Goal: Share content

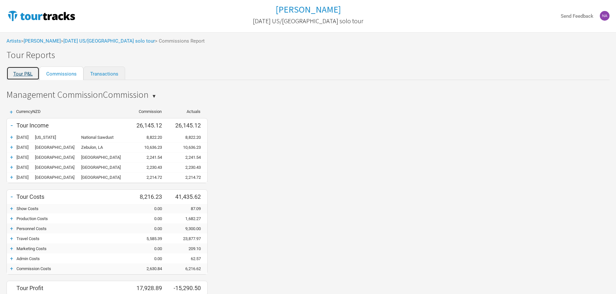
click at [30, 75] on link "Tour P&L" at bounding box center [22, 74] width 33 height 14
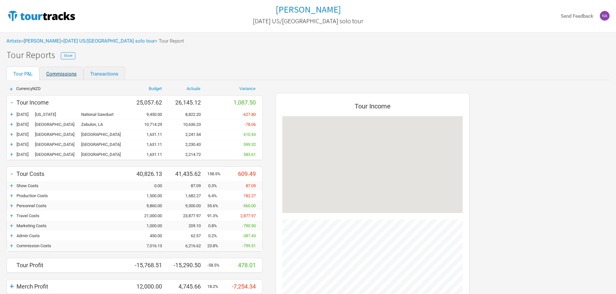
scroll to position [304, 207]
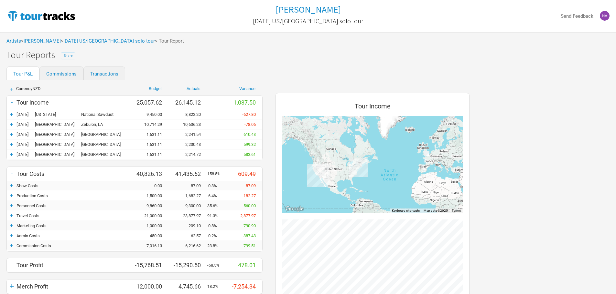
click at [70, 54] on span "Share" at bounding box center [68, 55] width 9 height 5
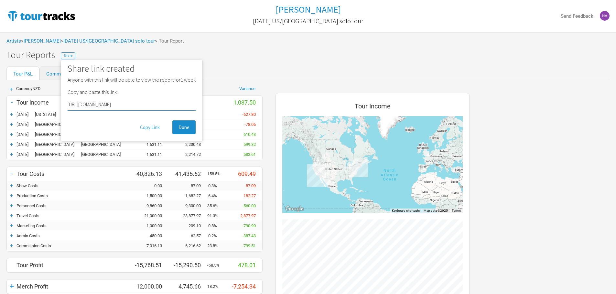
click at [148, 128] on button "Copy Link" at bounding box center [150, 128] width 32 height 14
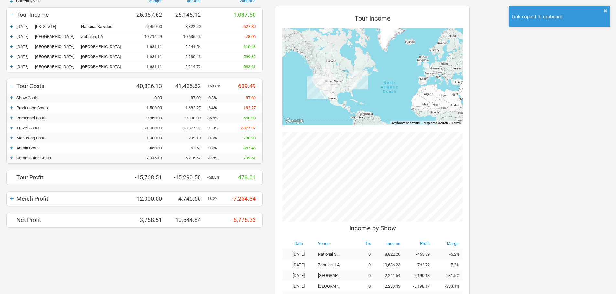
scroll to position [97, 0]
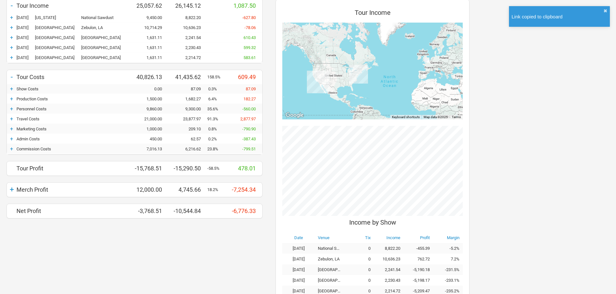
click at [16, 149] on div "+" at bounding box center [12, 149] width 10 height 6
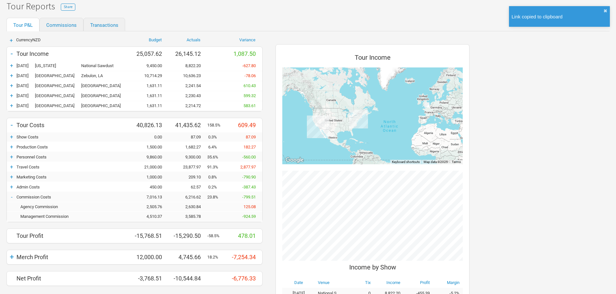
scroll to position [0, 0]
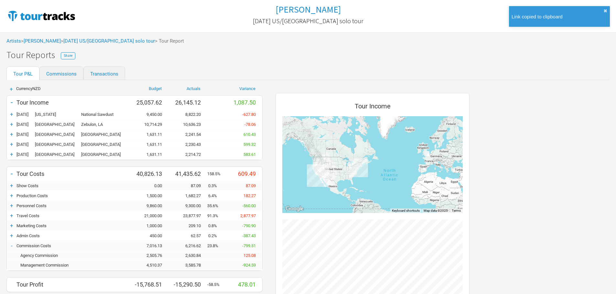
click at [70, 80] on div "+ Currency NZD Budget Actuals Variance - Tour Income 25,057.62 26,145.12 1,087.…" at bounding box center [134, 240] width 269 height 320
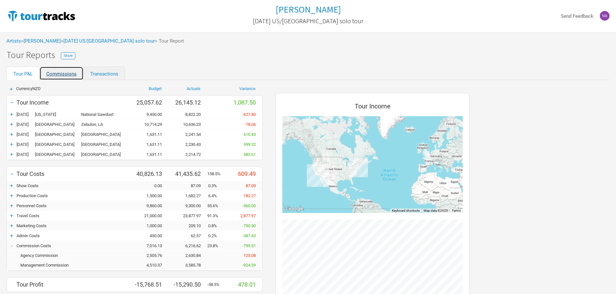
click at [66, 75] on link "Commissions" at bounding box center [61, 74] width 44 height 14
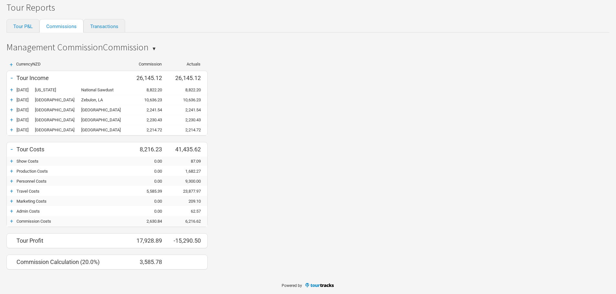
scroll to position [48, 0]
click at [12, 222] on div "+" at bounding box center [12, 221] width 10 height 6
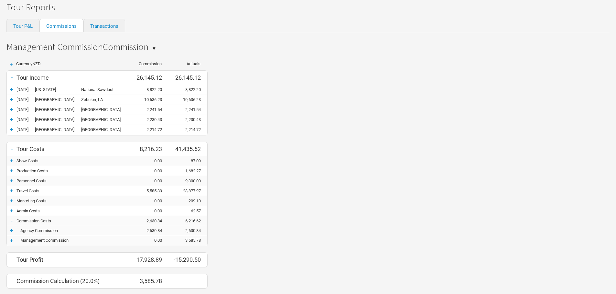
scroll to position [67, 0]
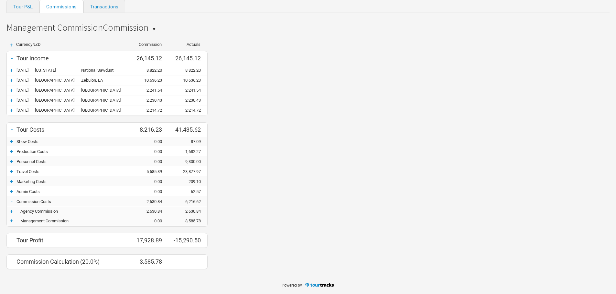
click at [12, 209] on div "+" at bounding box center [12, 211] width 10 height 6
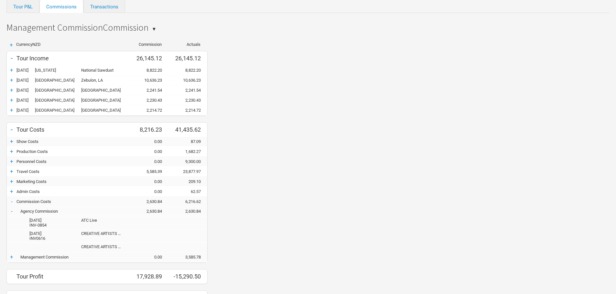
click at [12, 209] on div "-" at bounding box center [12, 211] width 10 height 6
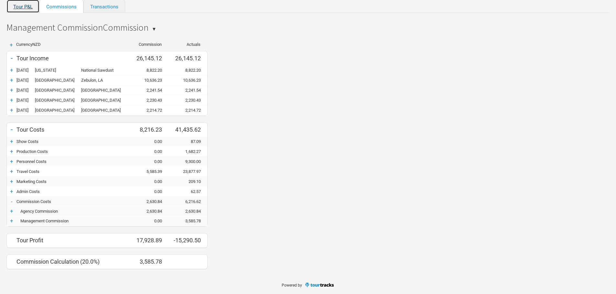
click at [23, 10] on link "Tour P&L" at bounding box center [22, 6] width 33 height 14
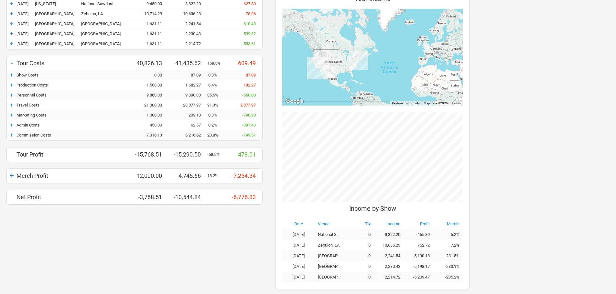
scroll to position [124, 0]
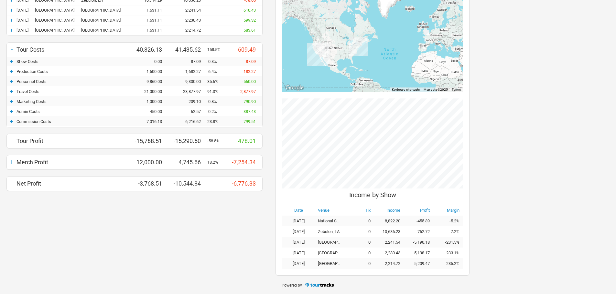
click at [10, 165] on div "+" at bounding box center [12, 162] width 10 height 9
click at [12, 184] on div "+" at bounding box center [12, 184] width 10 height 6
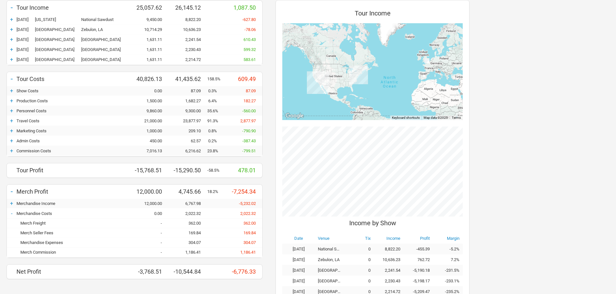
scroll to position [92, 0]
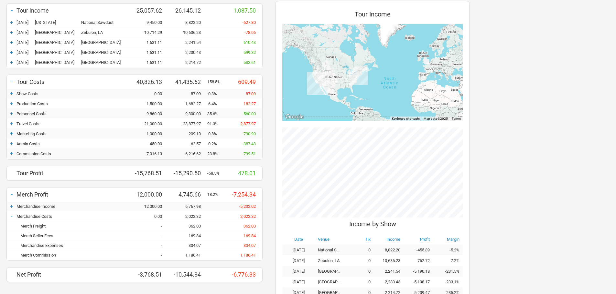
click at [13, 214] on div "-" at bounding box center [12, 216] width 10 height 6
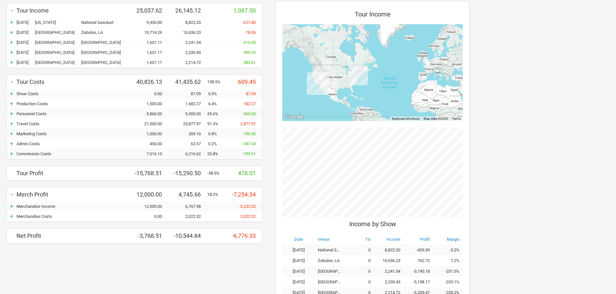
click at [10, 155] on div "+" at bounding box center [12, 154] width 10 height 6
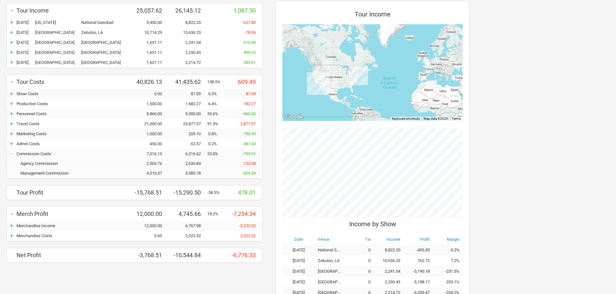
click at [10, 235] on div "+" at bounding box center [12, 236] width 10 height 6
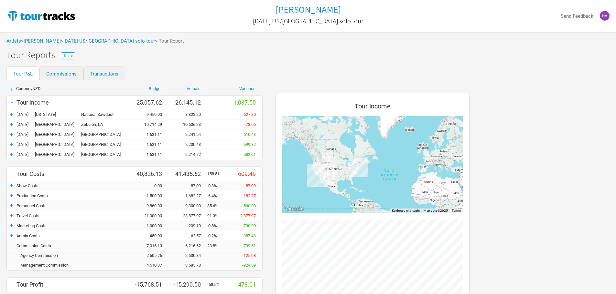
scroll to position [32, 0]
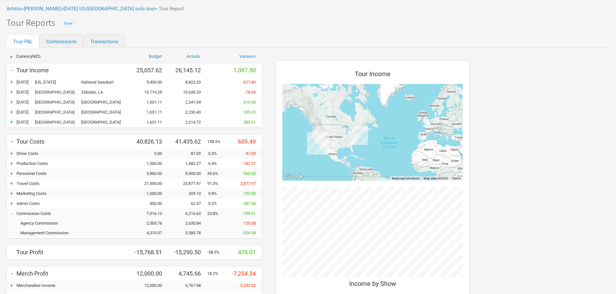
click at [64, 23] on span "Share" at bounding box center [68, 23] width 9 height 5
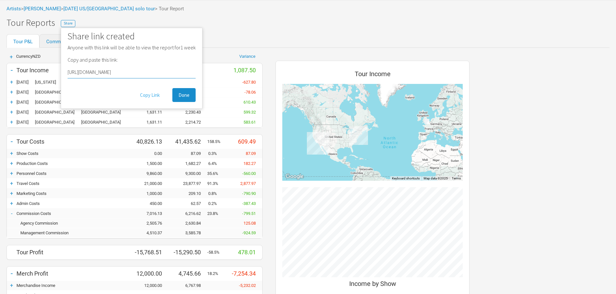
click at [154, 94] on button "Copy Link" at bounding box center [150, 95] width 32 height 14
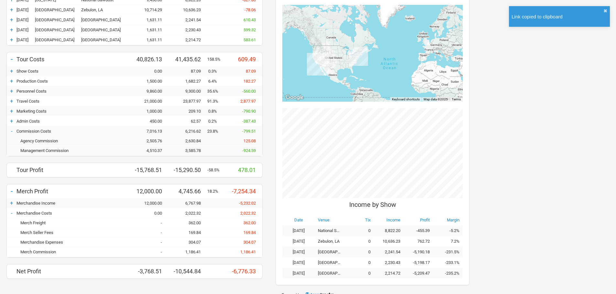
scroll to position [124, 0]
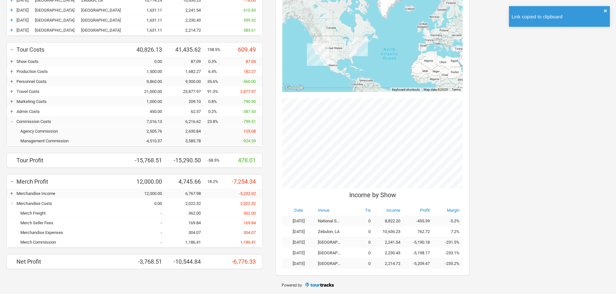
click at [11, 181] on div "-" at bounding box center [12, 181] width 10 height 9
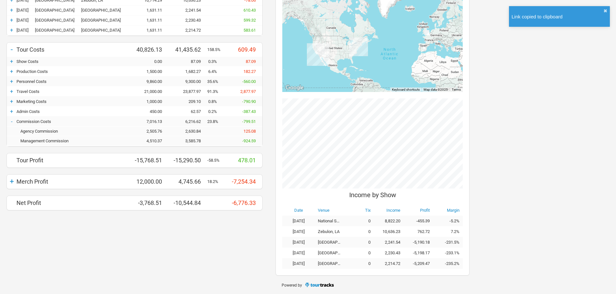
scroll to position [60, 0]
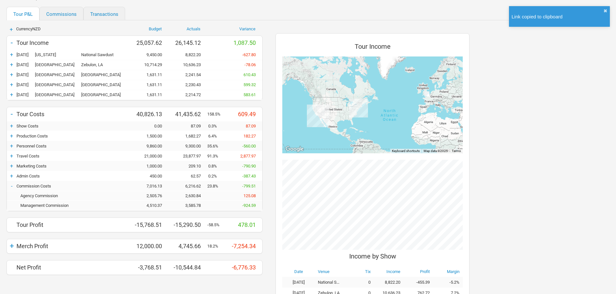
click at [11, 113] on div "-" at bounding box center [12, 114] width 10 height 9
